Goal: Contribute content

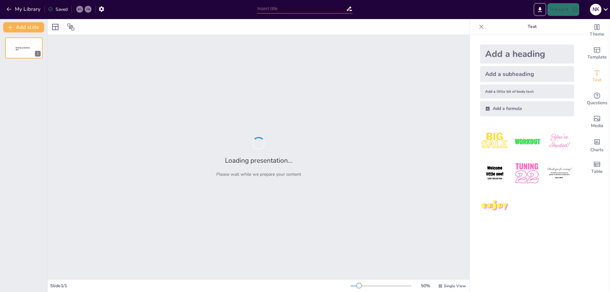
type input "Fundamentals of Wind Turbine Design and Operation"
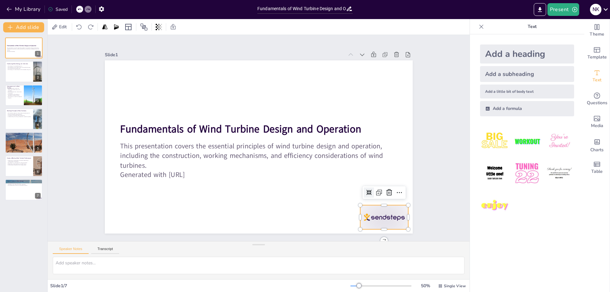
click at [372, 215] on div at bounding box center [375, 229] width 50 height 29
click at [29, 73] on div at bounding box center [24, 72] width 38 height 22
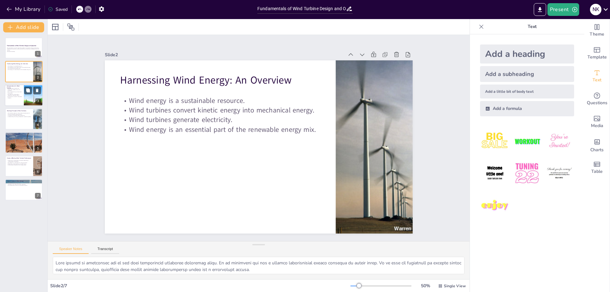
click at [24, 96] on div at bounding box center [24, 96] width 38 height 22
type textarea "Understanding the components of a wind turbine is essential for comprehending h…"
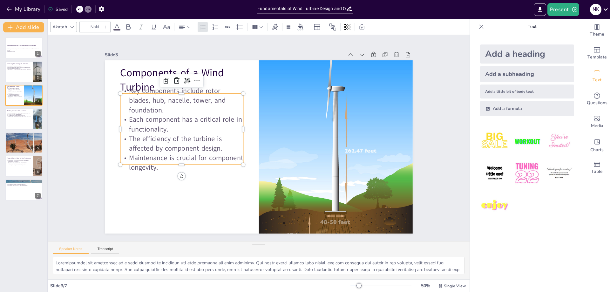
type input "32"
click at [139, 116] on p "Each component has a critical role in functionality." at bounding box center [189, 101] width 123 height 56
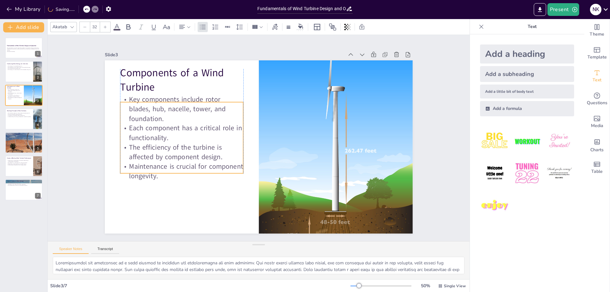
drag, startPoint x: 136, startPoint y: 159, endPoint x: 137, endPoint y: 167, distance: 8.7
click at [137, 167] on p "Maintenance is crucial for component longevity." at bounding box center [175, 137] width 120 height 68
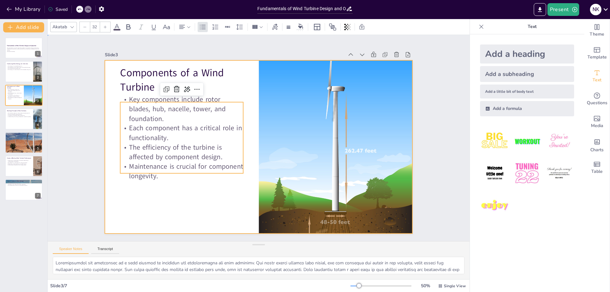
click at [133, 194] on div at bounding box center [256, 147] width 346 height 260
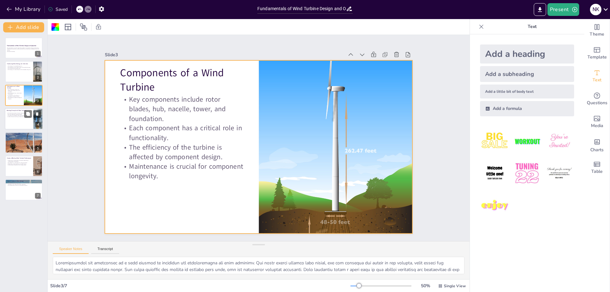
click at [19, 118] on div at bounding box center [24, 119] width 38 height 22
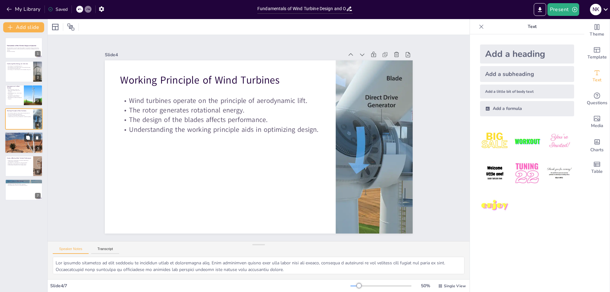
click at [22, 151] on div at bounding box center [24, 143] width 38 height 48
type textarea "Wind turbines can be broadly classified into two main types: horizontal-axis wi…"
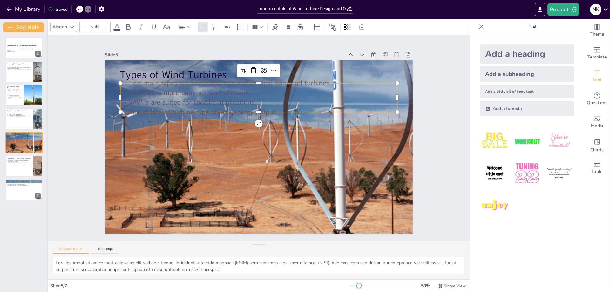
type input "32"
click at [160, 97] on p "VAWTs are suited for specific applications." at bounding box center [269, 104] width 267 height 95
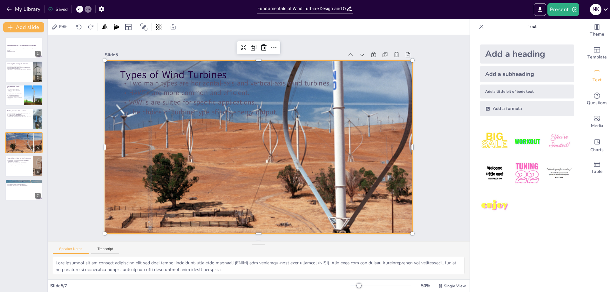
click at [180, 170] on div at bounding box center [253, 145] width 486 height 492
click at [110, 247] on button "Transcript" at bounding box center [105, 250] width 28 height 7
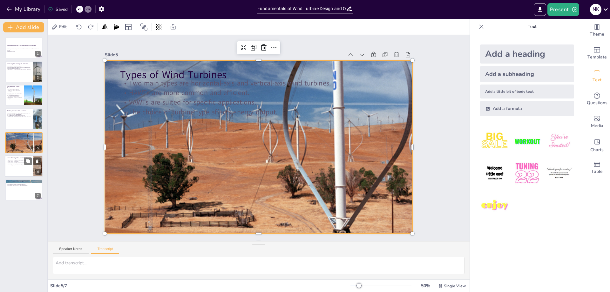
click at [19, 170] on div at bounding box center [24, 166] width 38 height 22
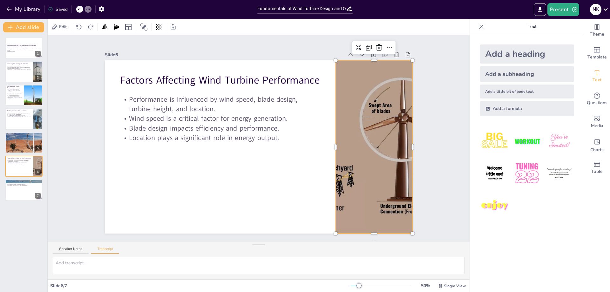
click at [354, 170] on div at bounding box center [360, 193] width 347 height 282
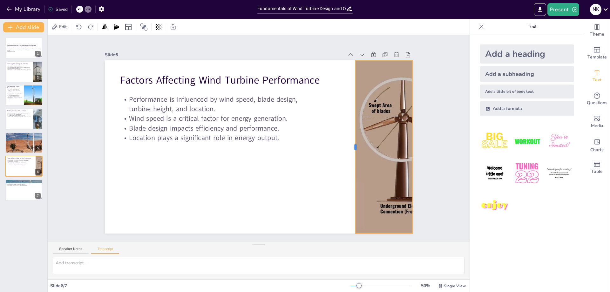
drag, startPoint x: 330, startPoint y: 144, endPoint x: 350, endPoint y: 169, distance: 31.7
click at [350, 169] on div at bounding box center [341, 184] width 75 height 160
click at [28, 114] on icon at bounding box center [28, 114] width 4 height 4
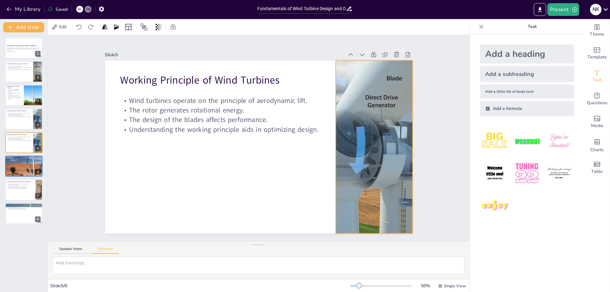
click at [349, 164] on div at bounding box center [361, 193] width 352 height 284
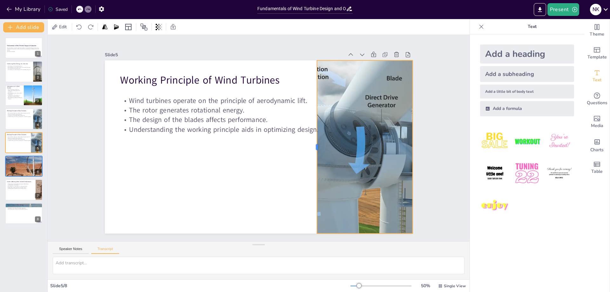
drag, startPoint x: 329, startPoint y: 143, endPoint x: 292, endPoint y: 167, distance: 44.0
click at [310, 168] on div at bounding box center [299, 177] width 106 height 143
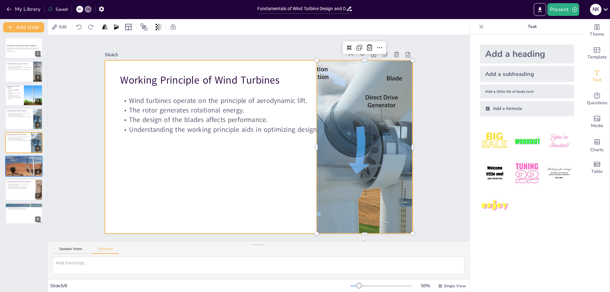
click at [238, 177] on div at bounding box center [256, 147] width 346 height 260
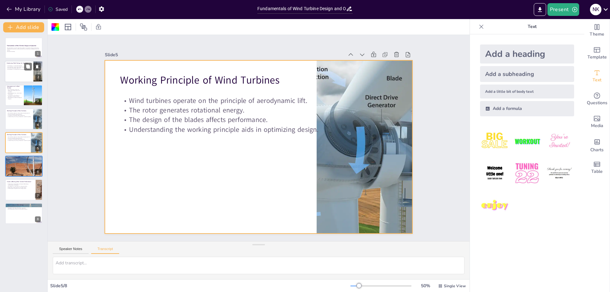
click at [32, 72] on div at bounding box center [24, 72] width 38 height 22
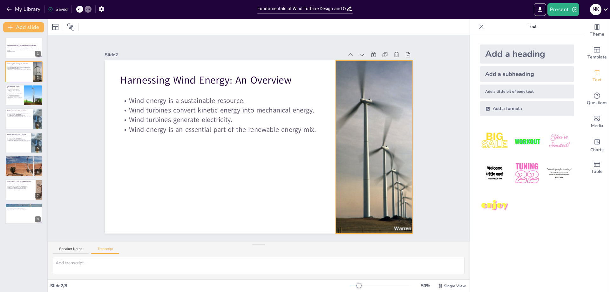
click at [351, 159] on div at bounding box center [370, 171] width 172 height 198
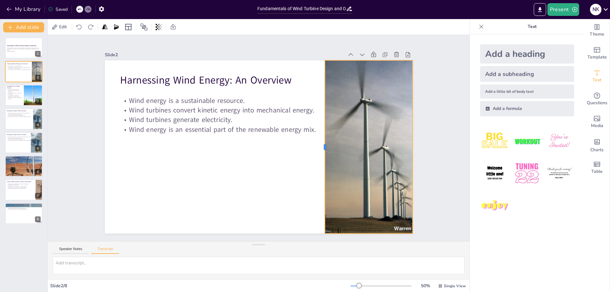
drag, startPoint x: 331, startPoint y: 145, endPoint x: 320, endPoint y: 160, distance: 18.7
click at [320, 160] on div at bounding box center [313, 172] width 75 height 160
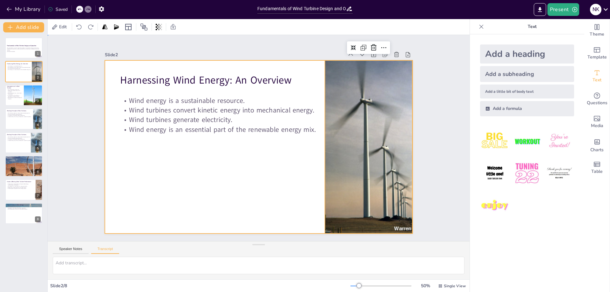
click at [241, 180] on div at bounding box center [256, 147] width 346 height 260
click at [21, 210] on p "Wind energy paves the way for sustainable solutions." at bounding box center [24, 209] width 34 height 1
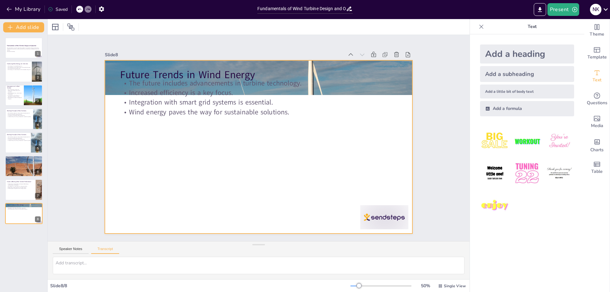
click at [243, 124] on div at bounding box center [256, 147] width 337 height 234
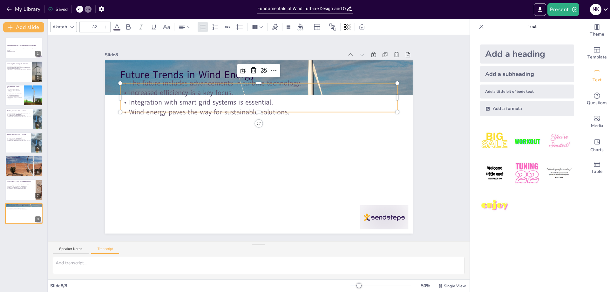
click at [254, 85] on p "The future includes advancements in turbine technology." at bounding box center [275, 85] width 267 height 95
click at [339, 85] on p "The future includes advancements in turbine technology." at bounding box center [281, 87] width 257 height 121
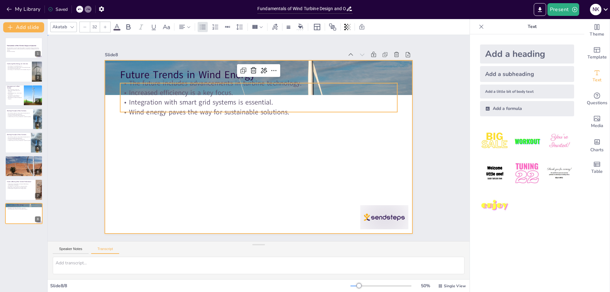
click at [350, 138] on div at bounding box center [253, 145] width 351 height 321
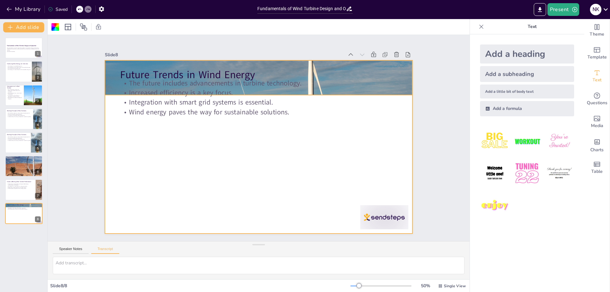
click at [400, 79] on div at bounding box center [277, 81] width 356 height 290
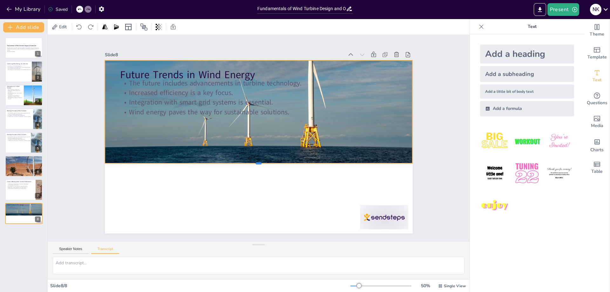
drag, startPoint x: 252, startPoint y: 93, endPoint x: 261, endPoint y: 161, distance: 69.0
click at [261, 161] on div at bounding box center [255, 165] width 307 height 37
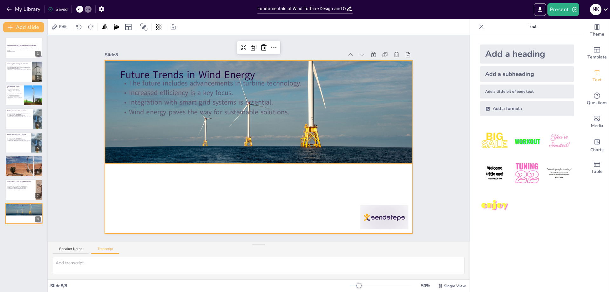
click at [226, 198] on div at bounding box center [253, 145] width 351 height 321
click at [226, 198] on div at bounding box center [256, 147] width 346 height 260
click at [9, 75] on div at bounding box center [24, 72] width 38 height 22
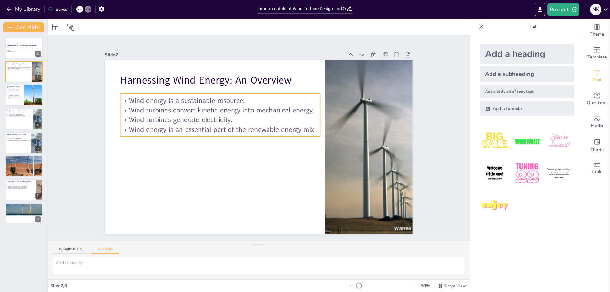
click at [211, 98] on p "Wind energy is a sustainable resource." at bounding box center [233, 90] width 193 height 71
click at [498, 208] on img at bounding box center [495, 206] width 30 height 30
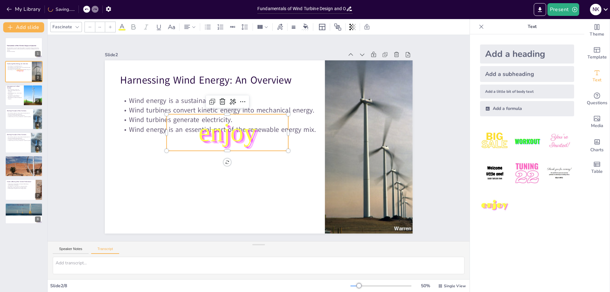
type input "162.7"
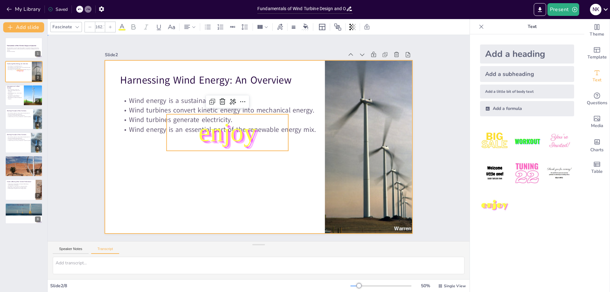
click at [269, 174] on div at bounding box center [254, 146] width 353 height 304
